Goal: Communication & Community: Answer question/provide support

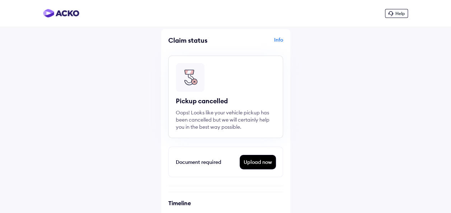
click at [266, 163] on div "Upload now" at bounding box center [258, 162] width 36 height 14
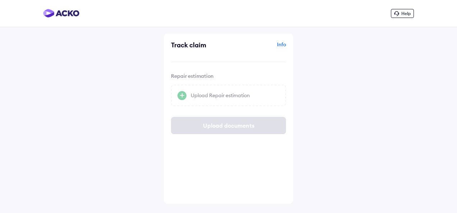
click at [403, 10] on div "Help" at bounding box center [402, 13] width 23 height 9
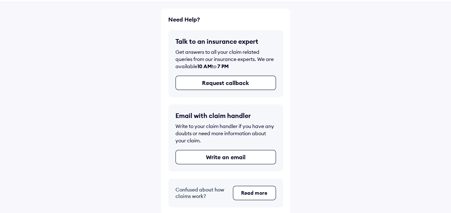
scroll to position [26, 0]
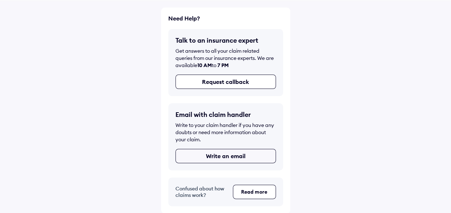
click at [208, 158] on button "Write an email" at bounding box center [226, 156] width 101 height 14
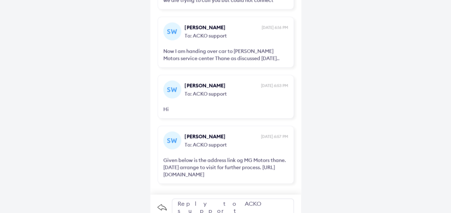
scroll to position [688, 0]
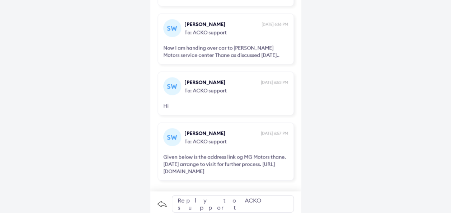
click at [222, 201] on div "Reply to ACKO support" at bounding box center [233, 204] width 122 height 17
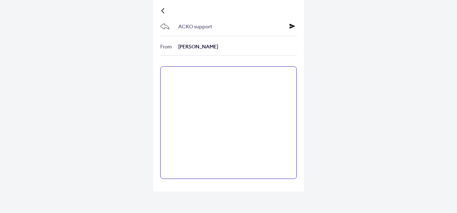
click at [224, 118] on textarea at bounding box center [228, 122] width 136 height 113
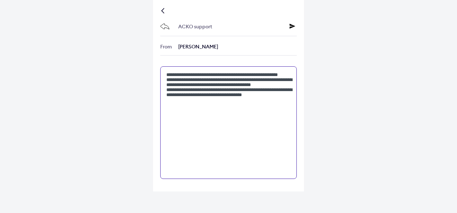
type textarea "**********"
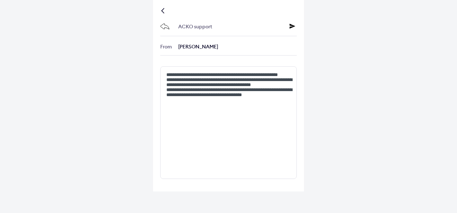
click at [289, 26] on div "ACKO support" at bounding box center [228, 27] width 136 height 18
click at [291, 26] on icon at bounding box center [292, 26] width 6 height 6
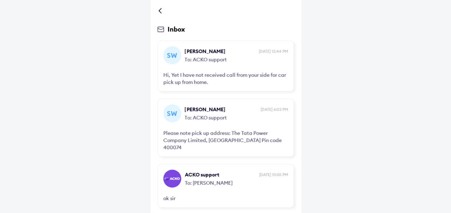
click at [347, 48] on div "Inbox sw swapnil salunkhe 9th Sep, 12:44 PM To: ACKO support Hi, Yet I have not…" at bounding box center [225, 106] width 451 height 213
